Goal: Find contact information: Find contact information

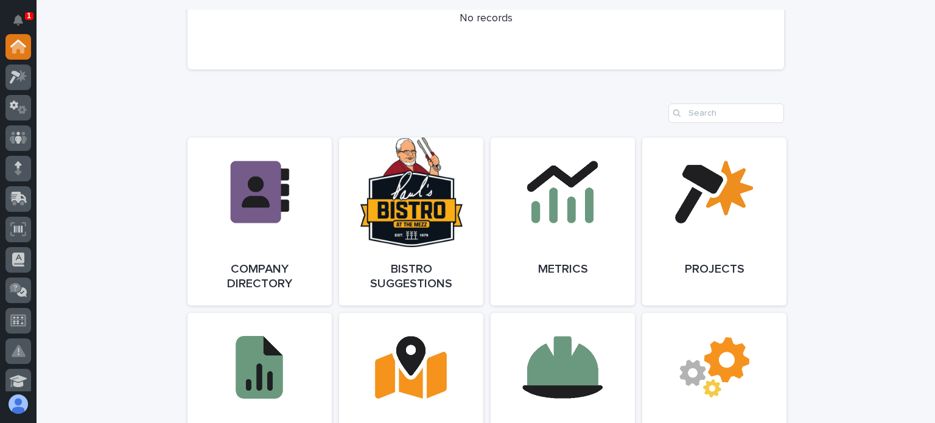
scroll to position [1035, 0]
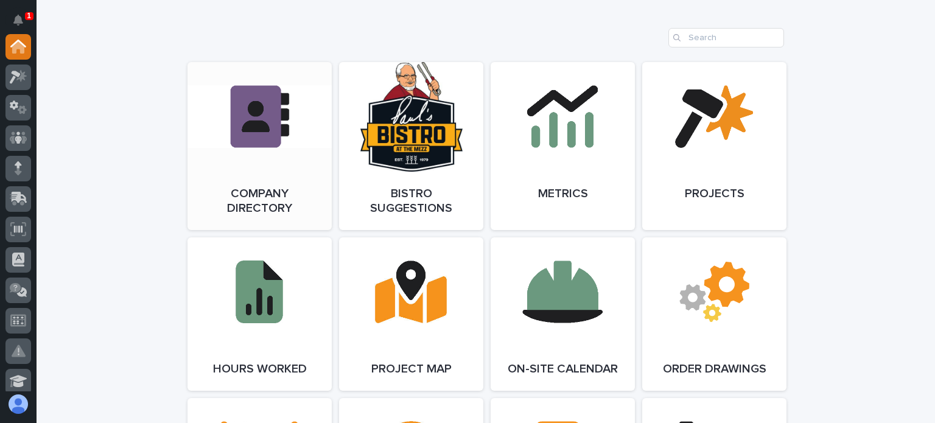
click at [262, 167] on link "Open Link" at bounding box center [260, 146] width 144 height 168
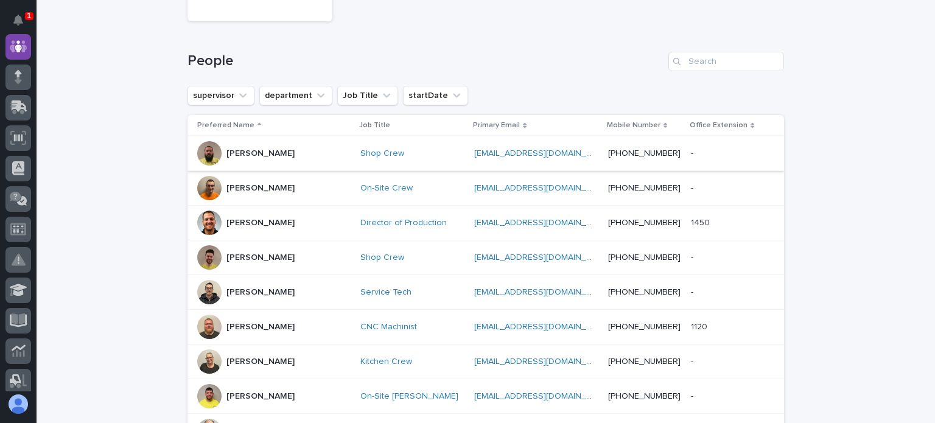
scroll to position [17, 0]
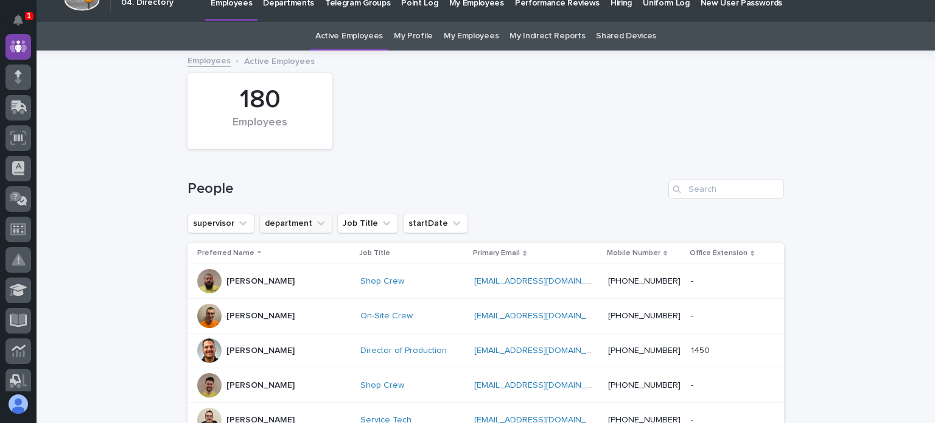
click at [295, 227] on button "department" at bounding box center [295, 223] width 73 height 19
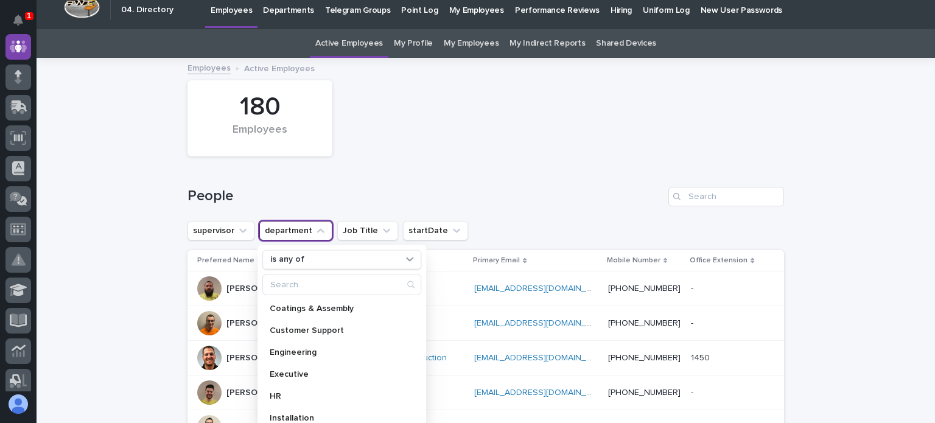
scroll to position [0, 0]
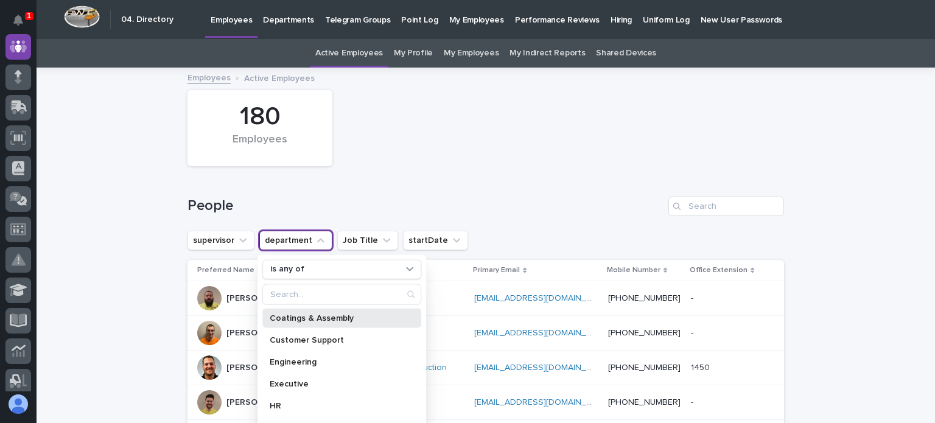
click at [314, 314] on p "Coatings & Assembly" at bounding box center [336, 318] width 132 height 9
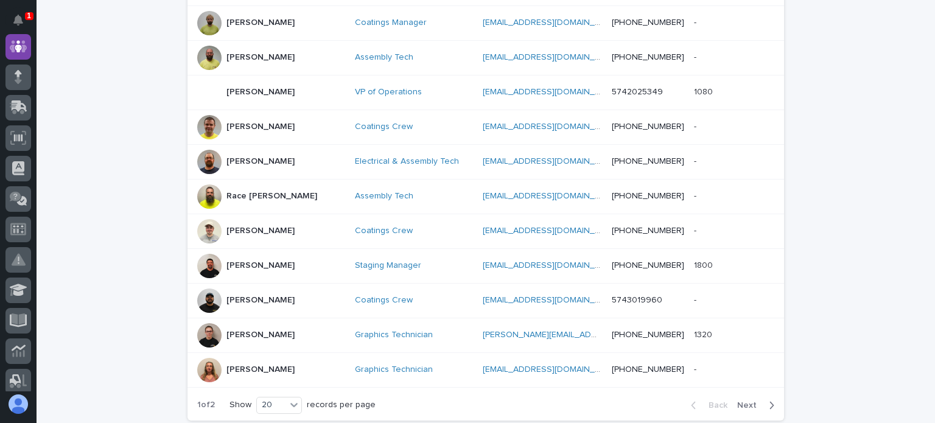
scroll to position [609, 0]
click at [209, 365] on div at bounding box center [209, 369] width 24 height 24
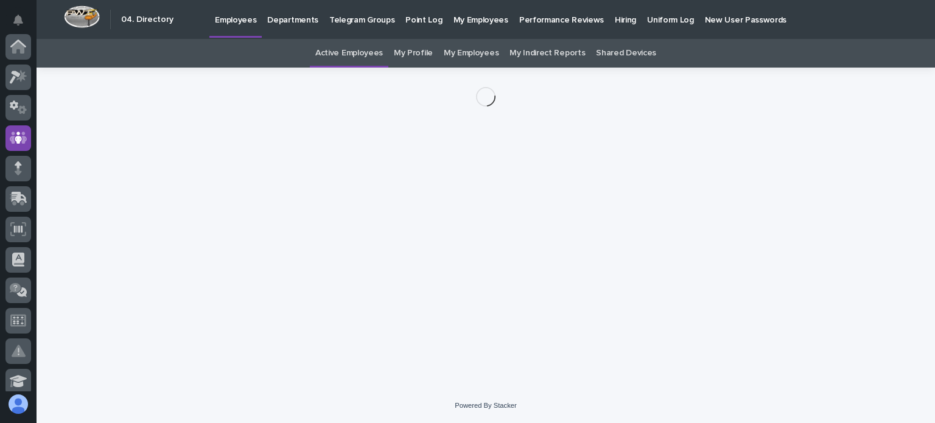
scroll to position [91, 0]
